Goal: Information Seeking & Learning: Learn about a topic

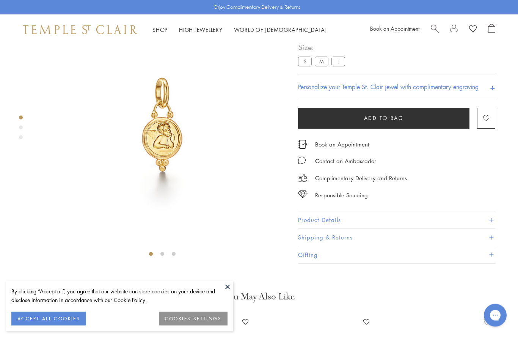
scroll to position [45, 0]
click at [55, 321] on button "ACCEPT ALL COOKIES" at bounding box center [48, 318] width 75 height 14
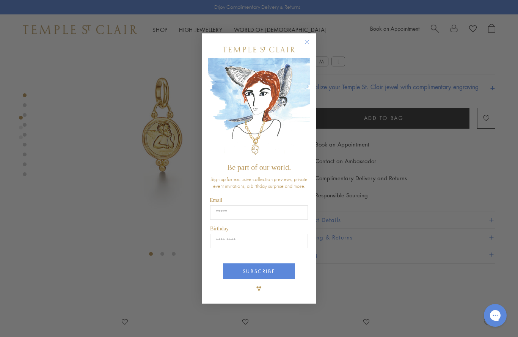
click at [304, 38] on icon "Close dialog" at bounding box center [306, 41] width 9 height 9
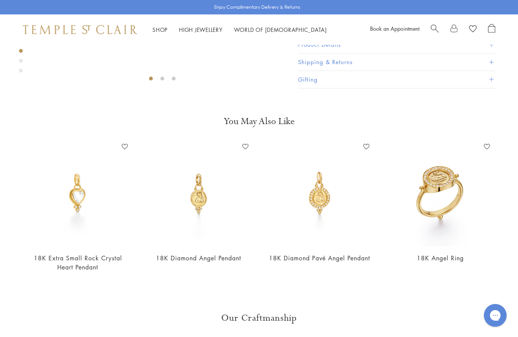
scroll to position [226, 0]
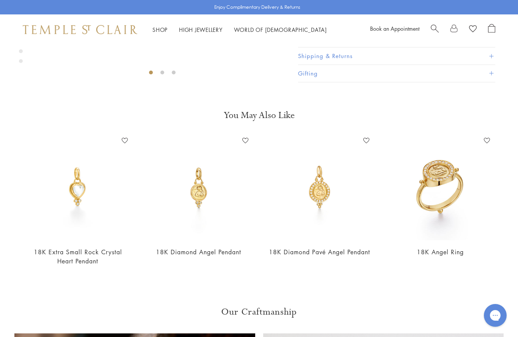
click at [327, 187] on img at bounding box center [319, 188] width 106 height 106
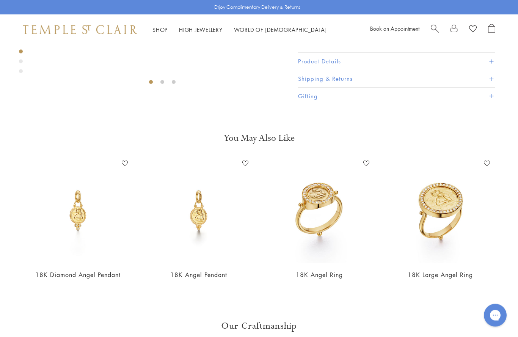
scroll to position [217, 0]
click at [201, 217] on img at bounding box center [199, 210] width 106 height 106
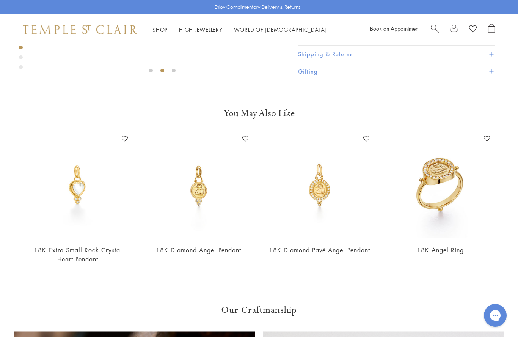
scroll to position [246, 0]
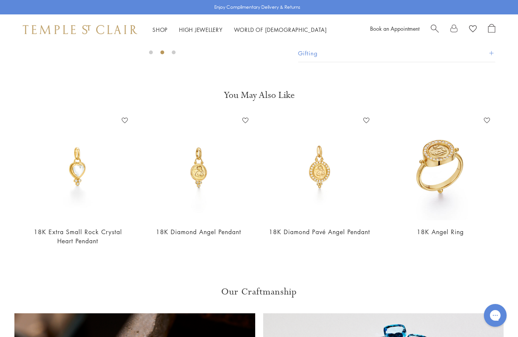
click at [323, 173] on img at bounding box center [319, 167] width 106 height 106
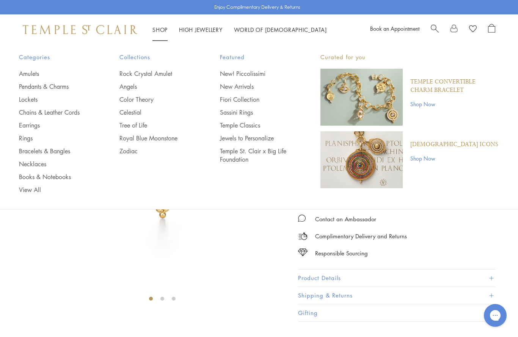
click at [133, 87] on link "Angels" at bounding box center [154, 86] width 70 height 8
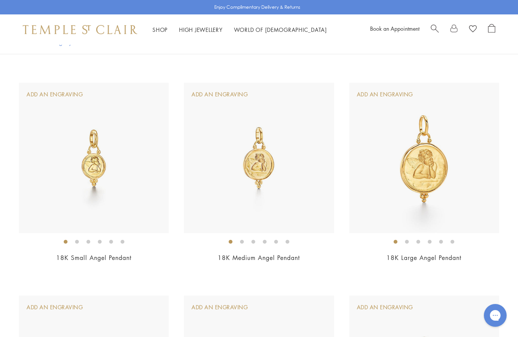
scroll to position [593, 0]
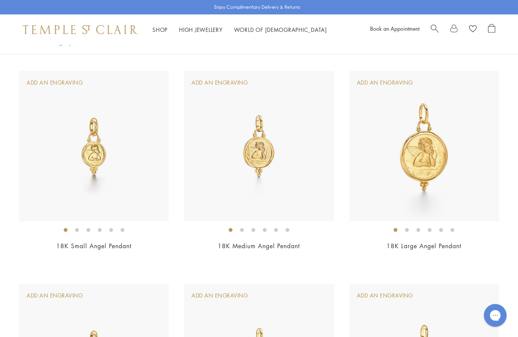
click at [267, 150] on img at bounding box center [259, 146] width 150 height 150
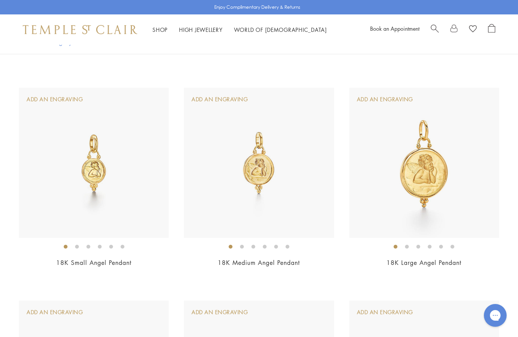
scroll to position [627, 0]
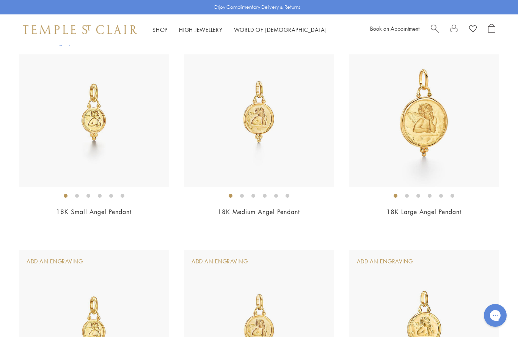
click at [427, 131] on img at bounding box center [424, 112] width 150 height 150
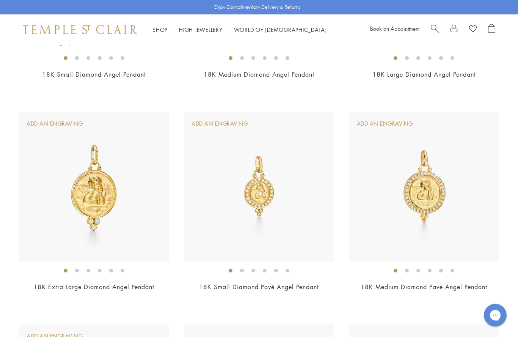
scroll to position [977, 0]
click at [426, 188] on img at bounding box center [424, 187] width 150 height 150
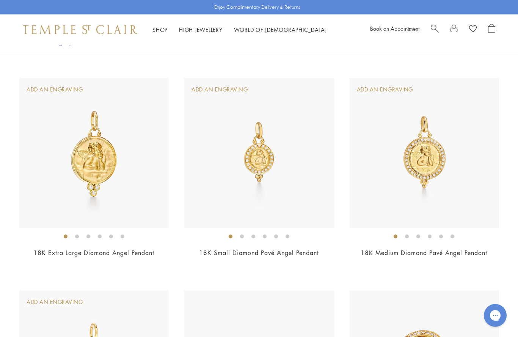
click at [261, 155] on img at bounding box center [259, 153] width 150 height 150
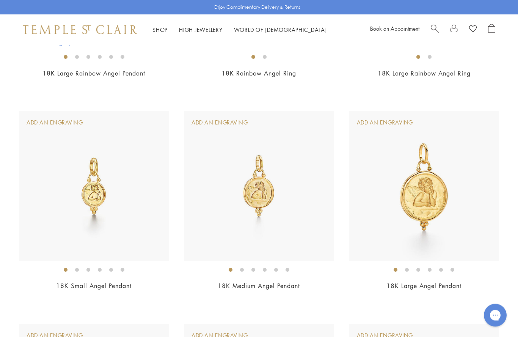
scroll to position [556, 0]
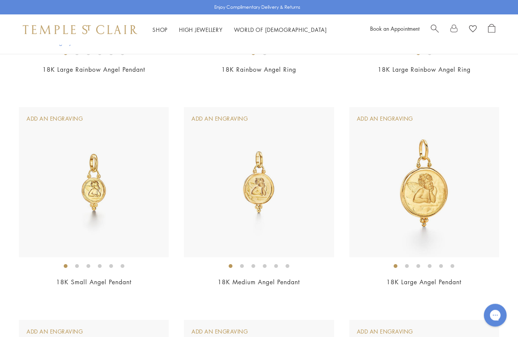
click at [263, 185] on img at bounding box center [259, 182] width 150 height 150
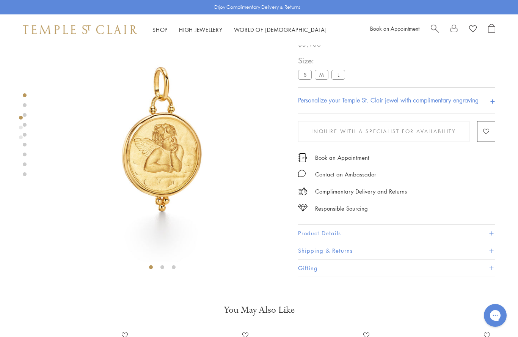
scroll to position [32, 0]
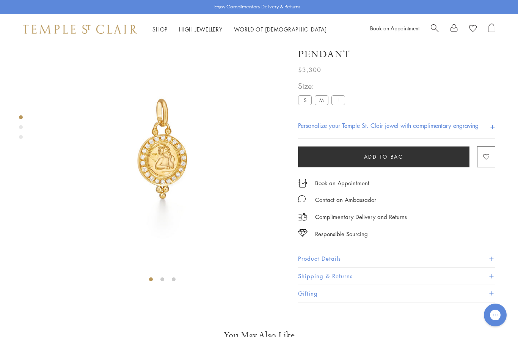
scroll to position [45, 0]
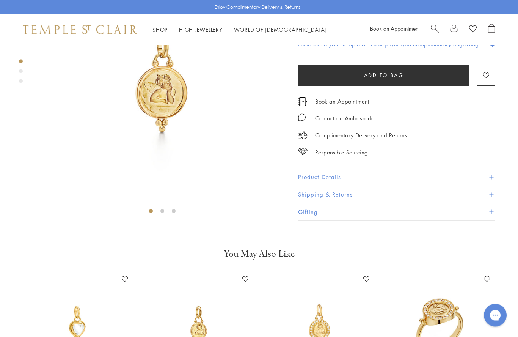
scroll to position [45, 0]
